Goal: Check status: Check status

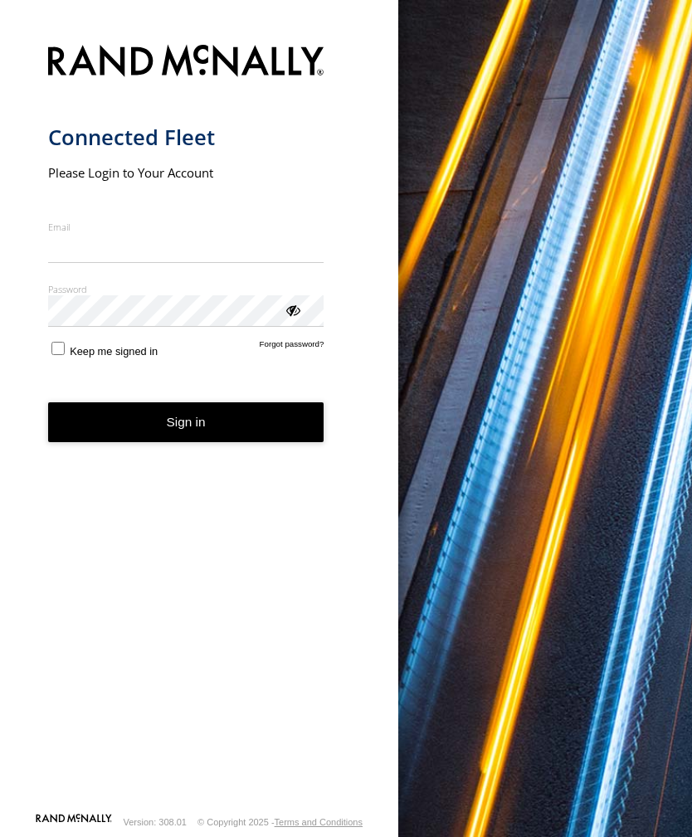
click at [134, 243] on input "Email" at bounding box center [186, 248] width 276 height 30
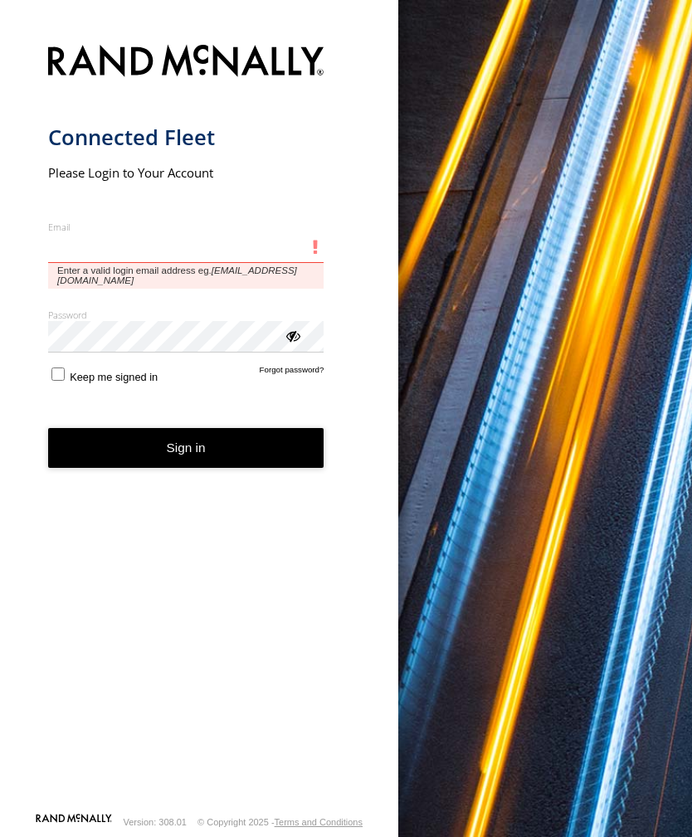
type input "**********"
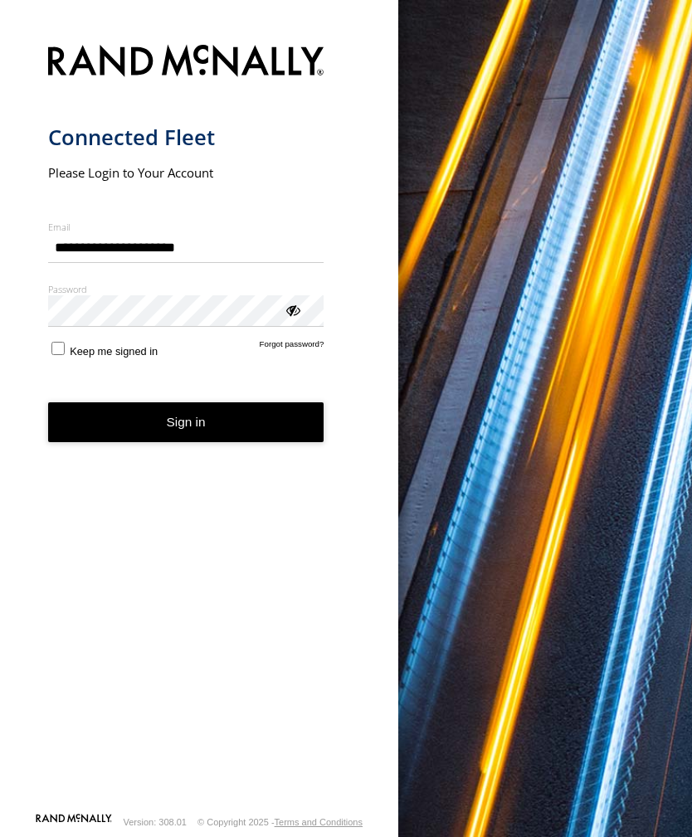
click at [186, 429] on button "Sign in" at bounding box center [186, 422] width 276 height 41
click at [197, 432] on button "Sign in" at bounding box center [186, 422] width 276 height 41
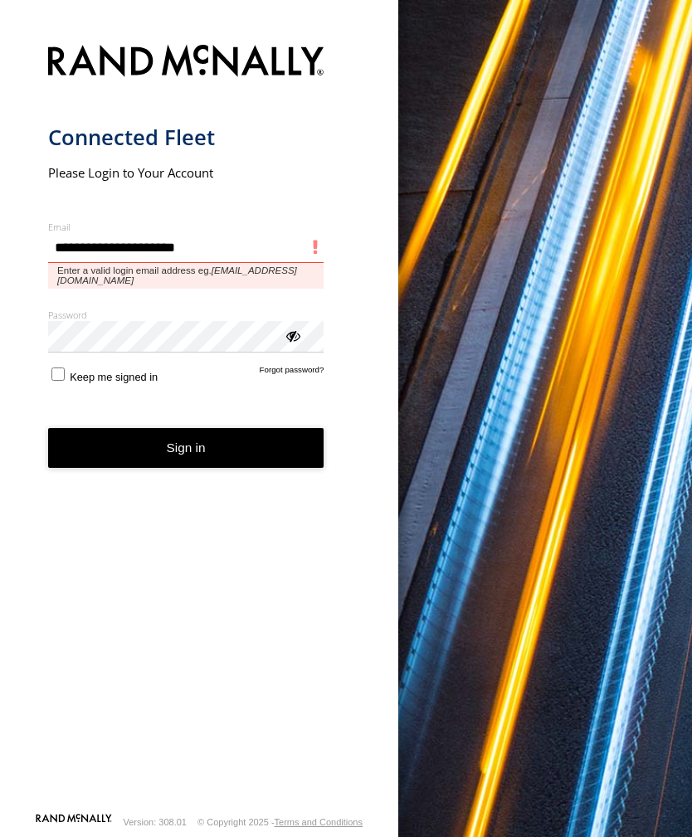
click at [131, 263] on input "**********" at bounding box center [186, 248] width 276 height 30
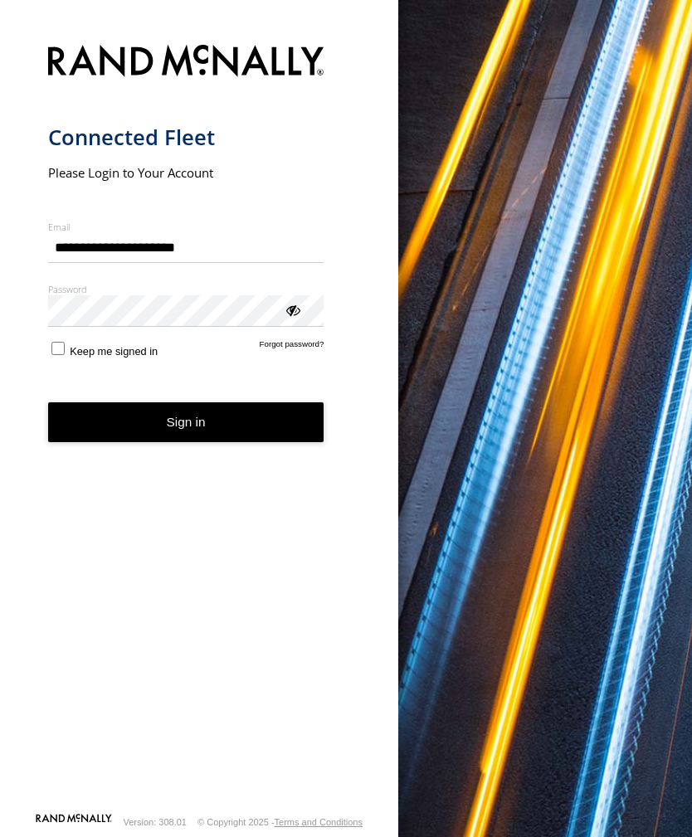
click at [194, 433] on button "Sign in" at bounding box center [186, 422] width 276 height 41
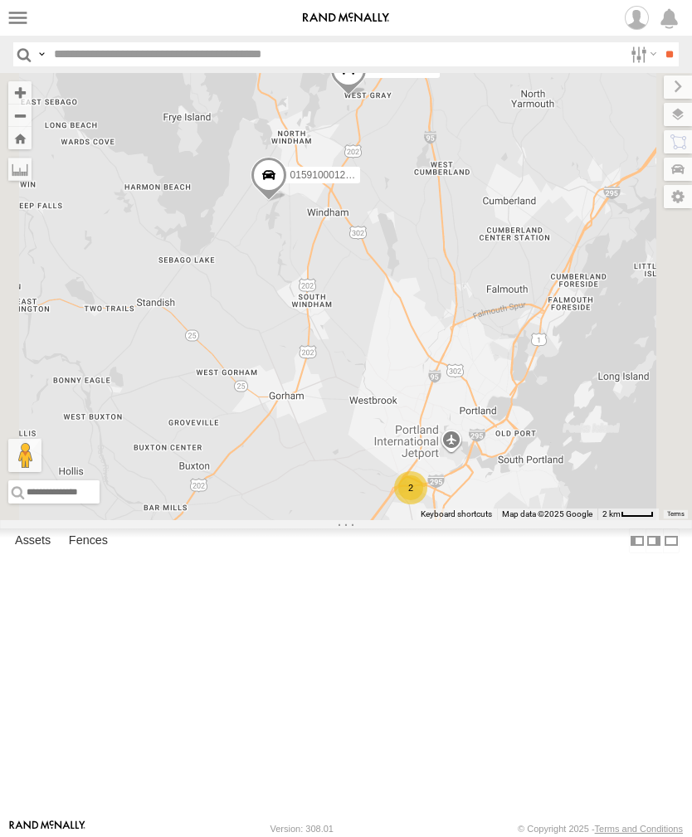
click at [15, 17] on label at bounding box center [18, 18] width 24 height 24
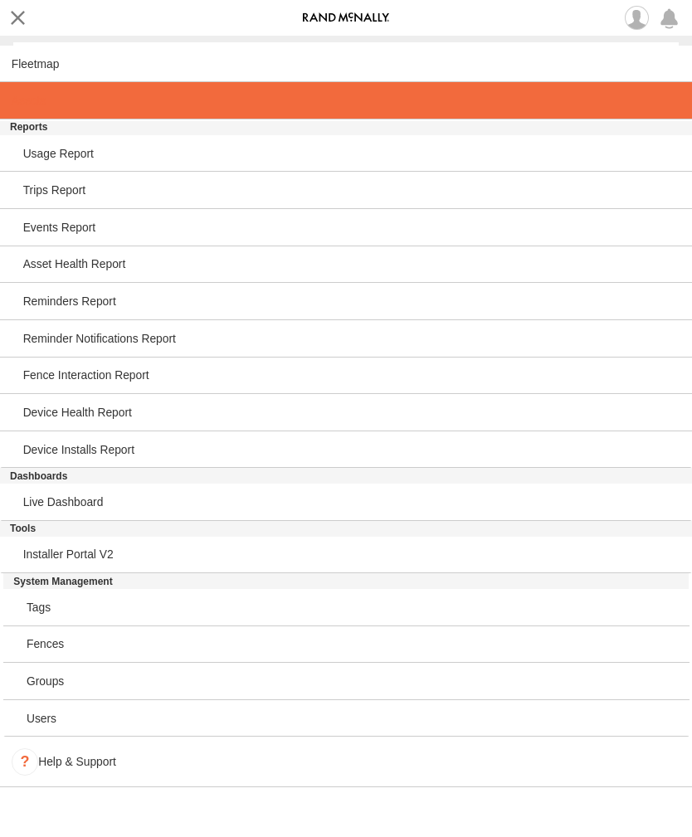
click at [52, 107] on link at bounding box center [346, 100] width 692 height 37
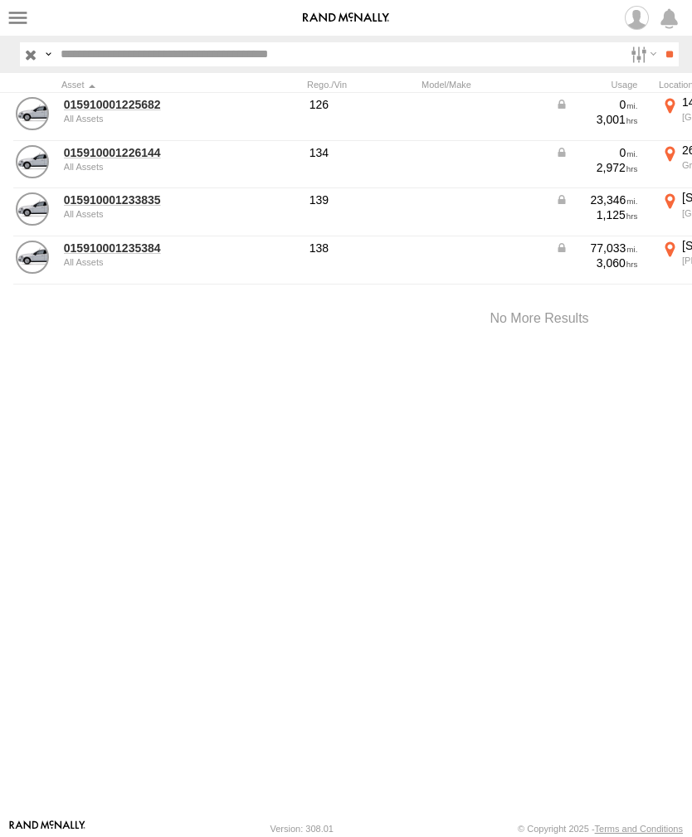
click at [123, 205] on link "015910001233835" at bounding box center [144, 199] width 161 height 15
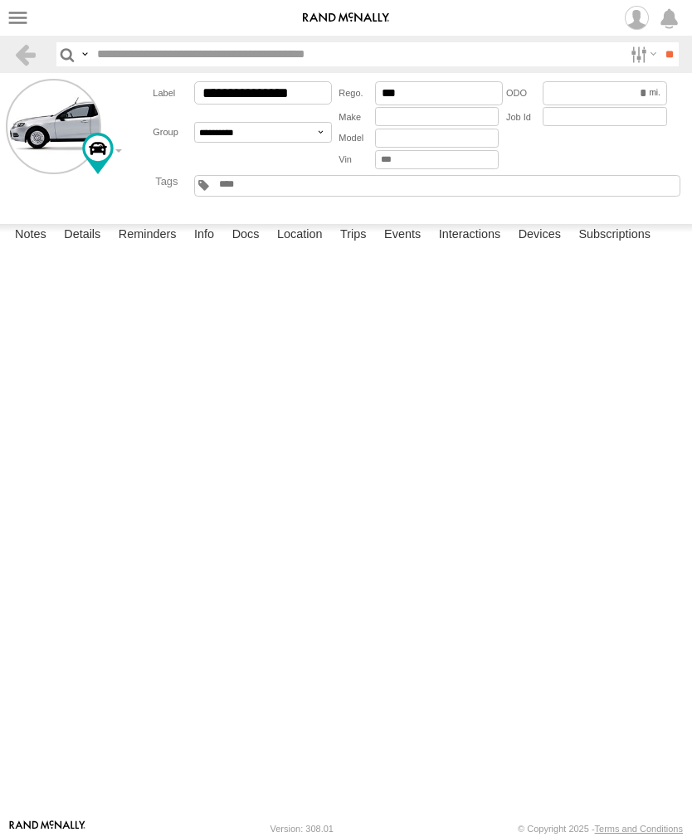
click at [410, 247] on label "Events" at bounding box center [402, 235] width 53 height 23
click at [12, 15] on label at bounding box center [18, 18] width 24 height 24
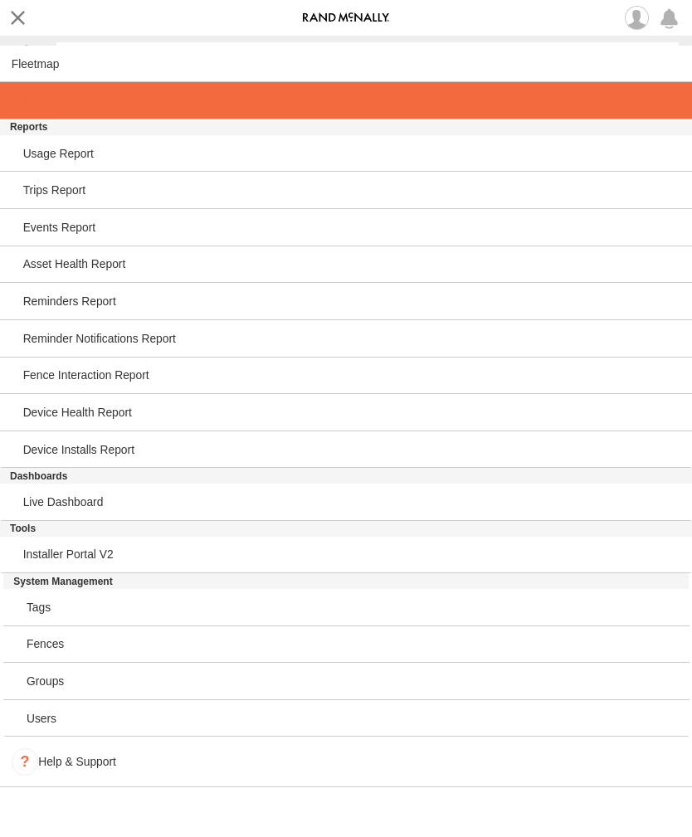
click at [35, 103] on span at bounding box center [29, 100] width 34 height 13
